Goal: Task Accomplishment & Management: Use online tool/utility

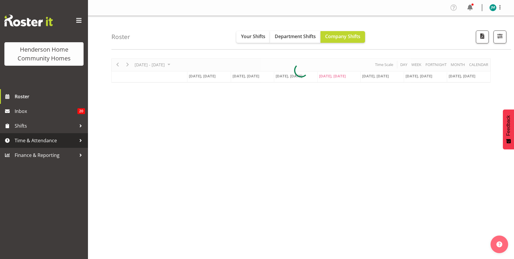
click at [48, 140] on span "Time & Attendance" at bounding box center [46, 140] width 62 height 9
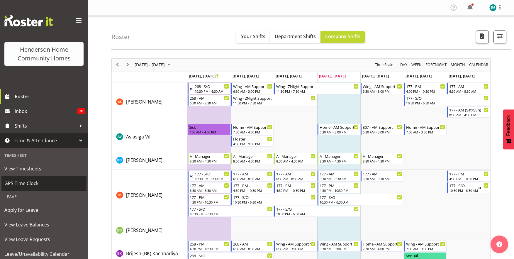
click at [41, 180] on span "GPS Time Clock" at bounding box center [43, 183] width 79 height 9
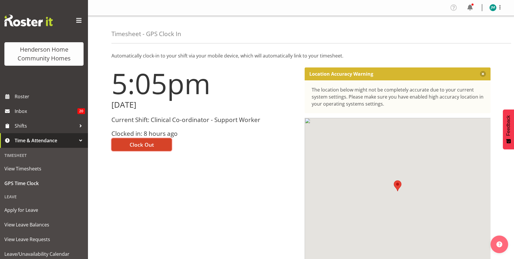
click at [138, 143] on span "Clock Out" at bounding box center [142, 145] width 24 height 8
